Goal: Task Accomplishment & Management: Manage account settings

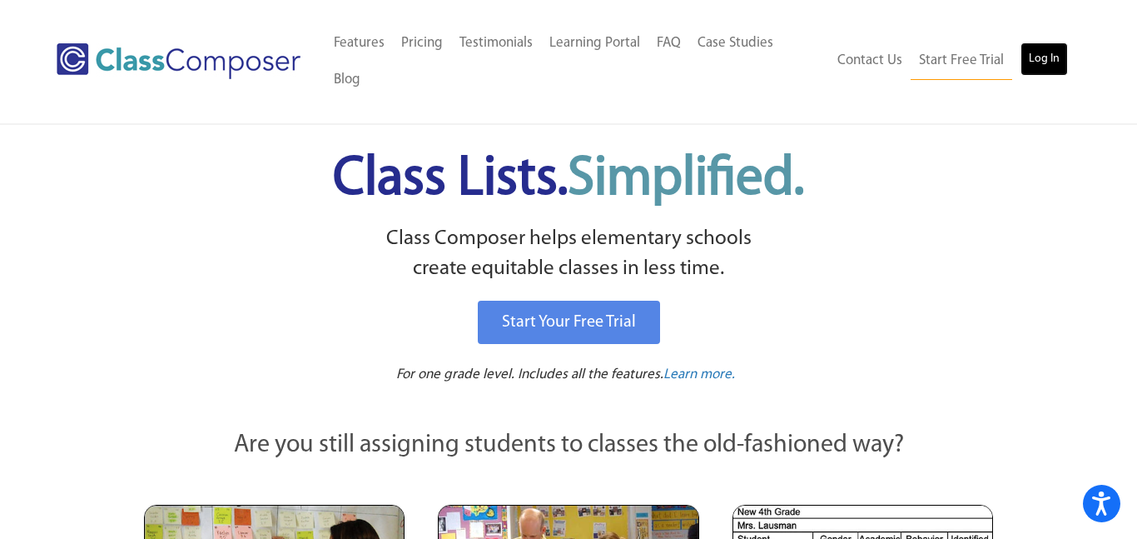
click at [1042, 44] on link "Log In" at bounding box center [1044, 58] width 47 height 33
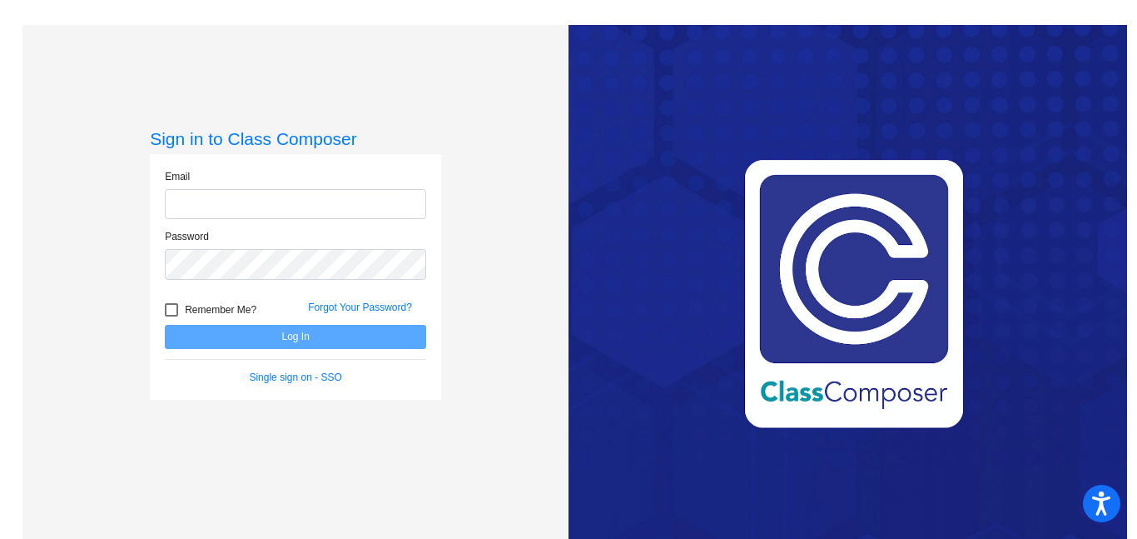
type input "davisp@hudson.k12.oh.us"
click at [241, 334] on button "Log In" at bounding box center [295, 337] width 261 height 24
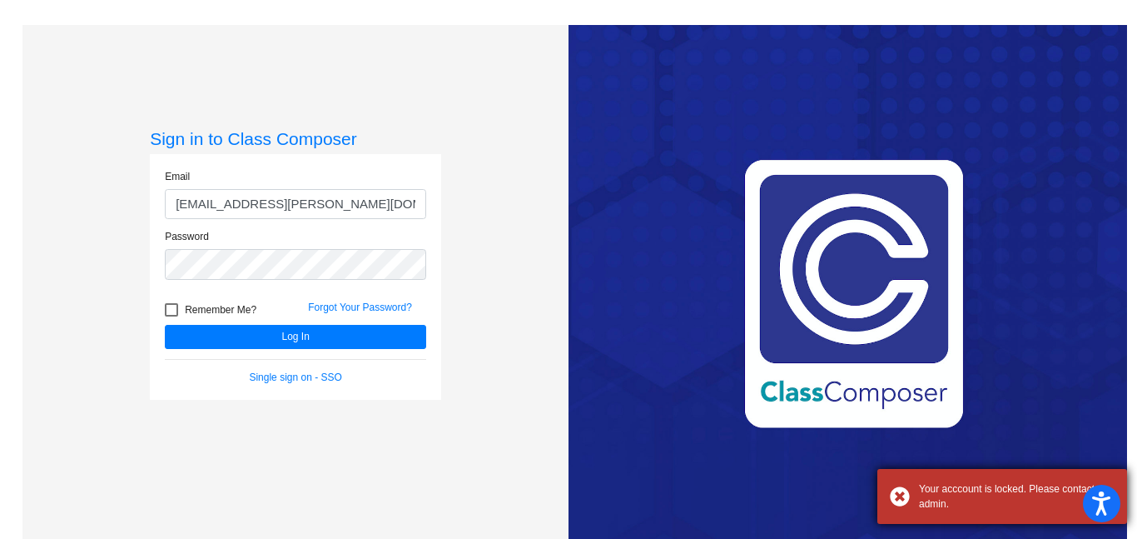
drag, startPoint x: 963, startPoint y: 509, endPoint x: 879, endPoint y: 476, distance: 90.9
click at [879, 476] on div "Your acccount is locked. Please contact admin." at bounding box center [1003, 496] width 250 height 55
